Goal: Task Accomplishment & Management: Use online tool/utility

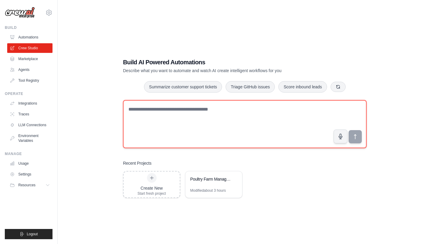
click at [208, 107] on textarea at bounding box center [245, 124] width 244 height 48
click at [205, 115] on textarea at bounding box center [245, 124] width 244 height 48
type textarea "**********"
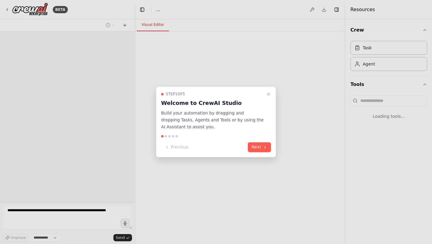
select select "****"
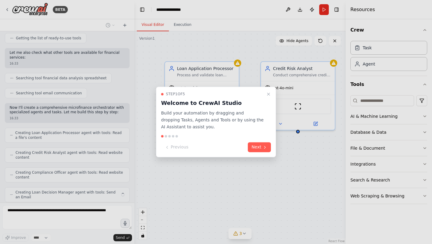
scroll to position [98, 0]
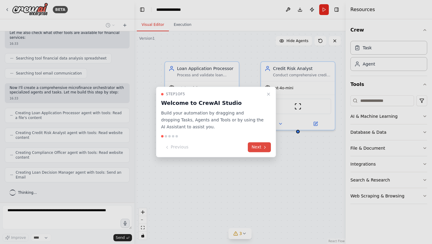
click at [264, 150] on button "Next" at bounding box center [259, 147] width 23 height 10
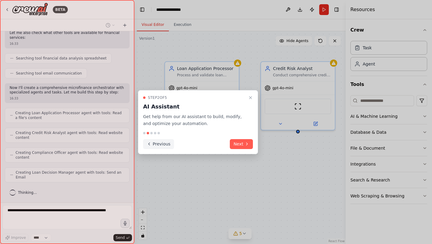
click at [156, 141] on button "Previous" at bounding box center [158, 144] width 31 height 10
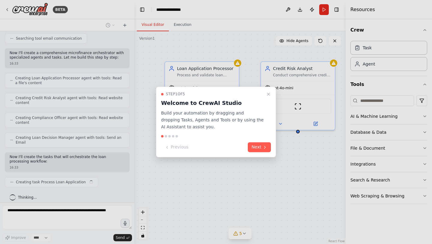
scroll to position [137, 0]
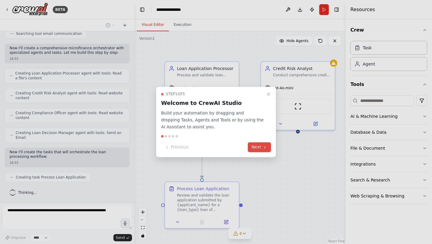
click at [261, 145] on button "Next" at bounding box center [259, 147] width 23 height 10
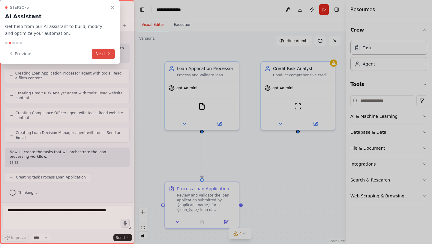
click at [93, 52] on button "Next" at bounding box center [103, 54] width 23 height 10
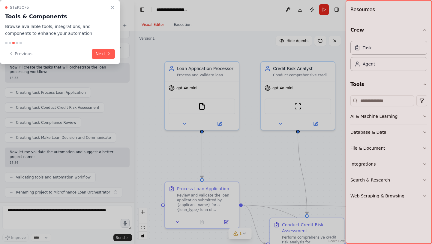
scroll to position [237, 0]
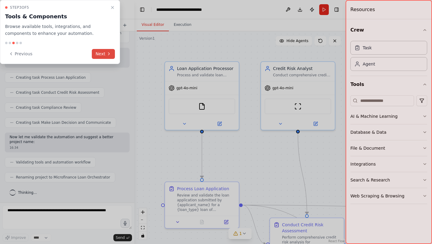
click at [97, 53] on button "Next" at bounding box center [103, 54] width 23 height 10
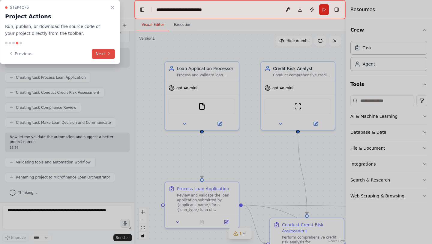
click at [97, 53] on button "Next" at bounding box center [103, 54] width 23 height 10
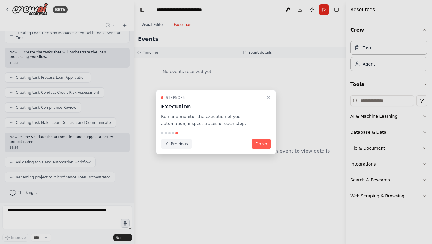
click at [176, 143] on button "Previous" at bounding box center [176, 144] width 31 height 10
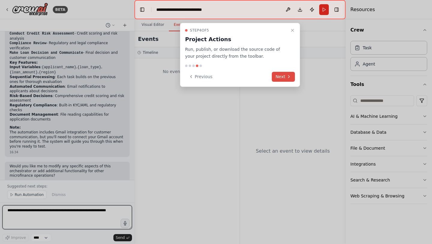
scroll to position [473, 0]
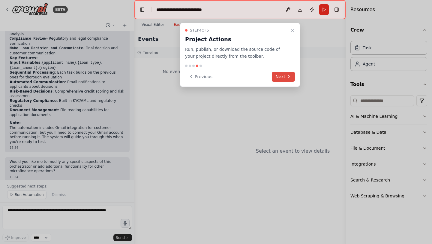
click at [281, 78] on button "Next" at bounding box center [283, 77] width 23 height 10
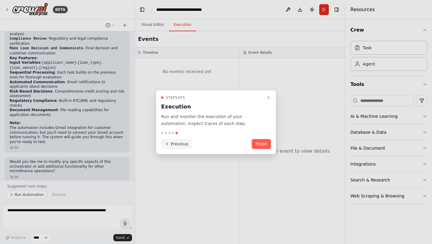
click at [178, 145] on button "Previous" at bounding box center [176, 144] width 31 height 10
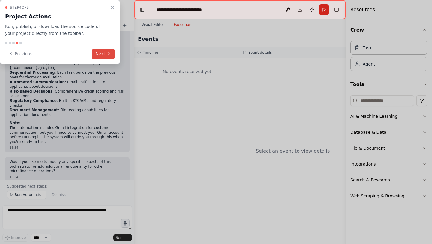
click at [103, 54] on button "Next" at bounding box center [103, 54] width 23 height 10
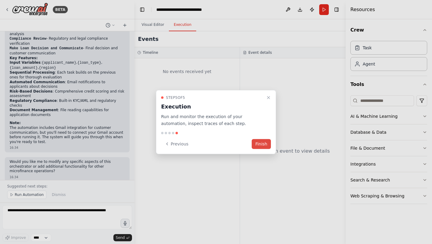
click at [263, 145] on button "Finish" at bounding box center [261, 144] width 19 height 10
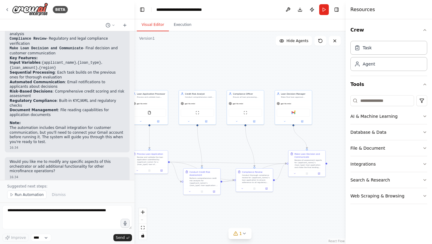
drag, startPoint x: 232, startPoint y: 158, endPoint x: 165, endPoint y: 138, distance: 70.3
click at [165, 138] on div ".deletable-edge-delete-btn { width: 20px; height: 20px; border: 0px solid #ffff…" at bounding box center [239, 137] width 211 height 213
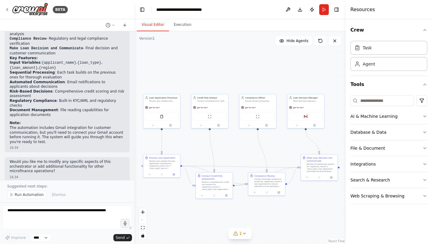
drag, startPoint x: 220, startPoint y: 145, endPoint x: 232, endPoint y: 149, distance: 12.9
click at [232, 149] on div ".deletable-edge-delete-btn { width: 20px; height: 20px; border: 0px solid #ffff…" at bounding box center [239, 137] width 211 height 213
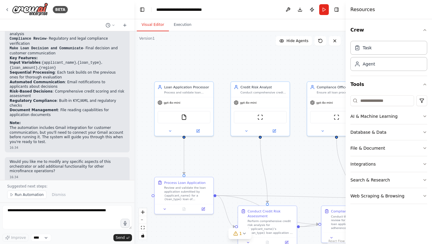
drag, startPoint x: 156, startPoint y: 77, endPoint x: 180, endPoint y: 70, distance: 24.5
click at [180, 70] on div ".deletable-edge-delete-btn { width: 20px; height: 20px; border: 0px solid #ffff…" at bounding box center [239, 137] width 211 height 213
click at [174, 129] on button at bounding box center [170, 130] width 27 height 6
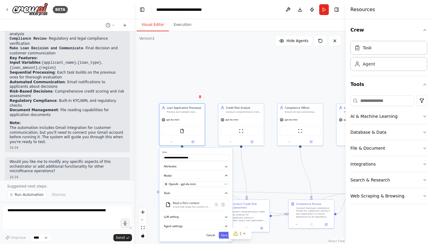
click at [150, 155] on div ".deletable-edge-delete-btn { width: 20px; height: 20px; border: 0px solid #ffff…" at bounding box center [239, 137] width 211 height 213
click at [151, 155] on div ".deletable-edge-delete-btn { width: 20px; height: 20px; border: 0px solid #ffff…" at bounding box center [239, 137] width 211 height 213
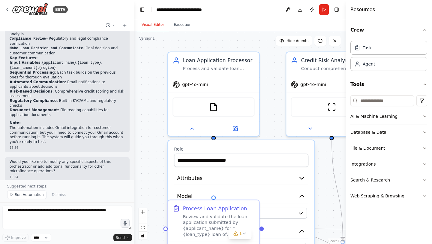
click at [151, 155] on div ".deletable-edge-delete-btn { width: 20px; height: 20px; border: 0px solid #ffff…" at bounding box center [239, 137] width 211 height 213
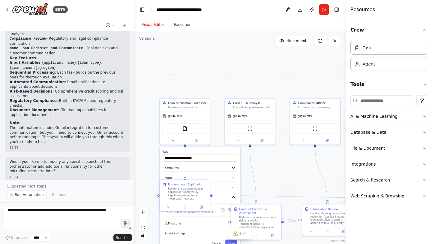
click at [210, 90] on div ".deletable-edge-delete-btn { width: 20px; height: 20px; border: 0px solid #ffff…" at bounding box center [239, 137] width 211 height 213
click at [171, 141] on button at bounding box center [173, 139] width 23 height 5
click at [247, 237] on button "1" at bounding box center [240, 233] width 23 height 11
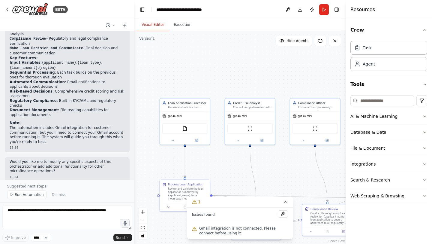
click at [223, 234] on span "Gmail integration is not connected. Please connect before using it." at bounding box center [243, 231] width 89 height 10
click at [284, 216] on button at bounding box center [283, 213] width 10 height 7
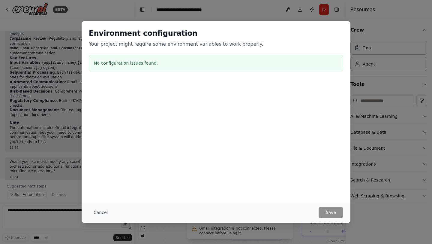
click at [169, 67] on div "No configuration issues found." at bounding box center [216, 63] width 255 height 16
click at [104, 209] on button "Cancel" at bounding box center [101, 212] width 24 height 11
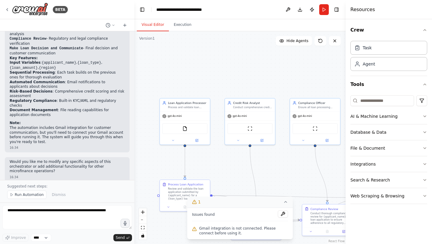
click at [287, 203] on icon at bounding box center [285, 201] width 5 height 5
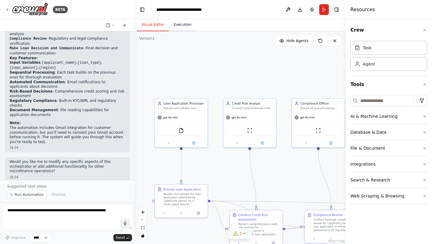
click at [185, 29] on button "Execution" at bounding box center [182, 25] width 27 height 13
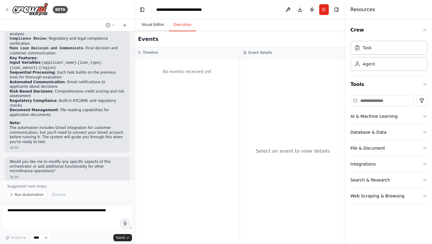
click at [152, 23] on button "Visual Editor" at bounding box center [153, 25] width 32 height 13
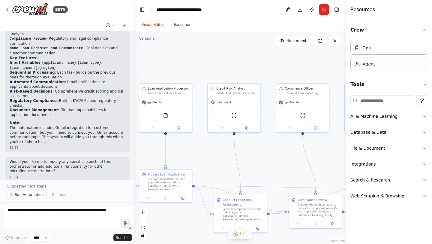
drag, startPoint x: 207, startPoint y: 52, endPoint x: 191, endPoint y: 36, distance: 22.1
click at [191, 36] on div ".deletable-edge-delete-btn { width: 20px; height: 20px; border: 0px solid #ffff…" at bounding box center [239, 137] width 211 height 213
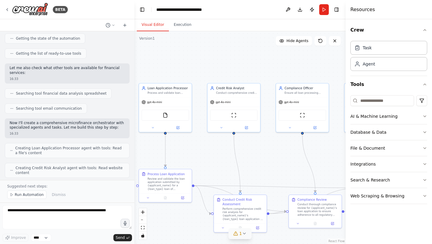
scroll to position [0, 0]
